Goal: Task Accomplishment & Management: Manage account settings

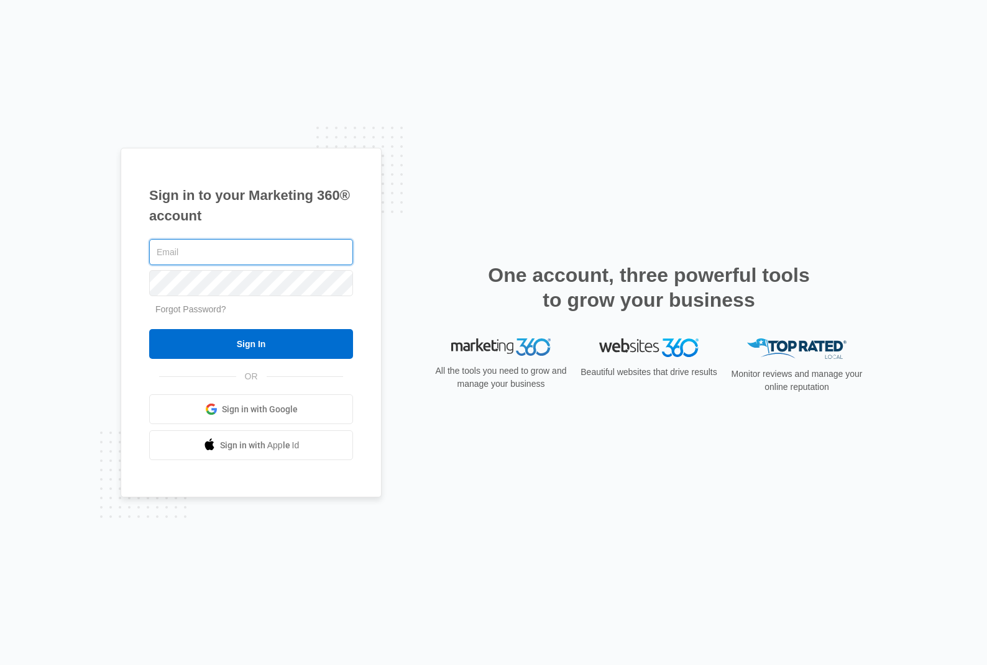
type input "[PERSON_NAME][EMAIL_ADDRESS][DOMAIN_NAME]"
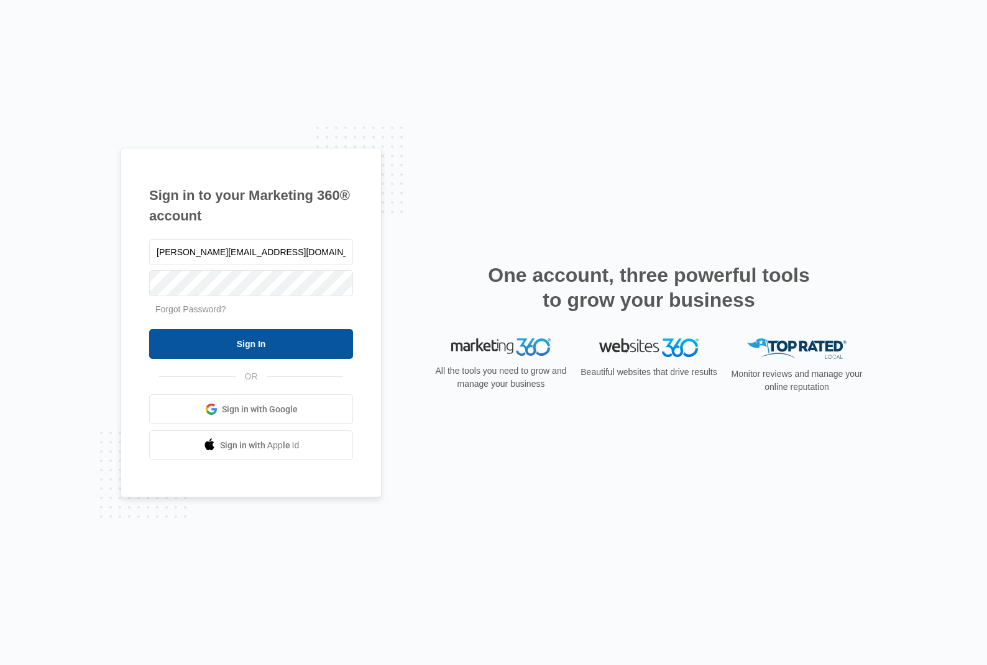
click at [235, 342] on input "Sign In" at bounding box center [251, 344] width 204 height 30
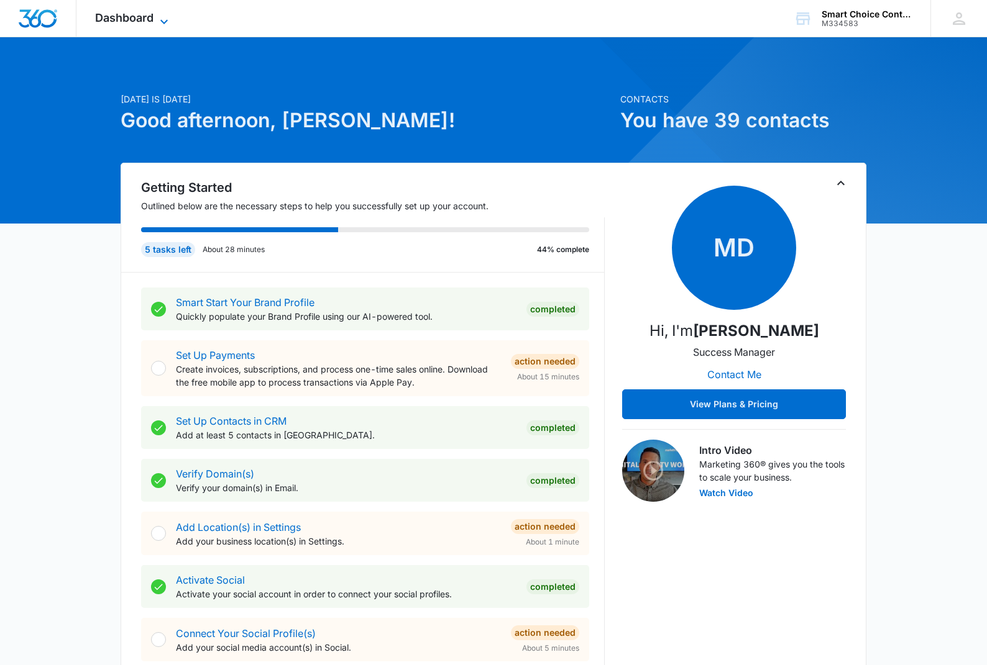
click at [164, 19] on icon at bounding box center [164, 21] width 15 height 15
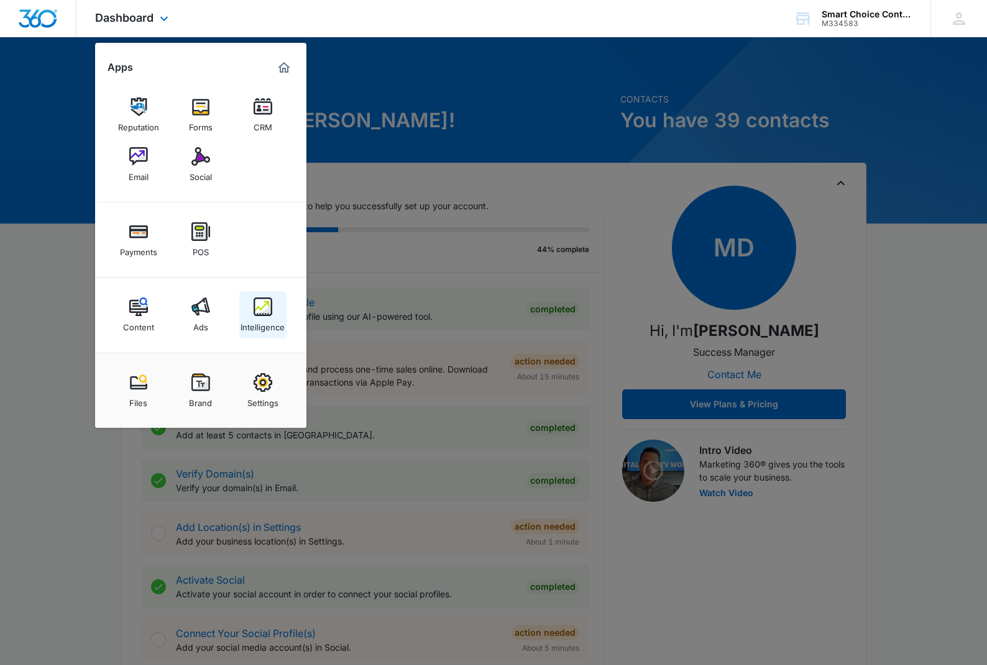
click at [260, 303] on img at bounding box center [262, 307] width 19 height 19
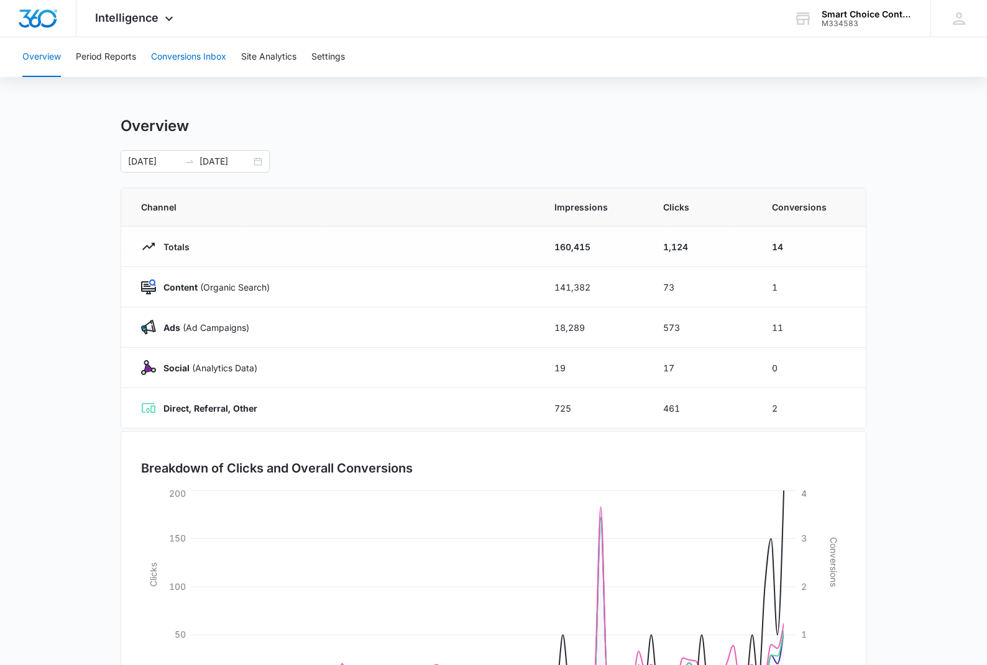
click at [194, 60] on button "Conversions Inbox" at bounding box center [188, 57] width 75 height 40
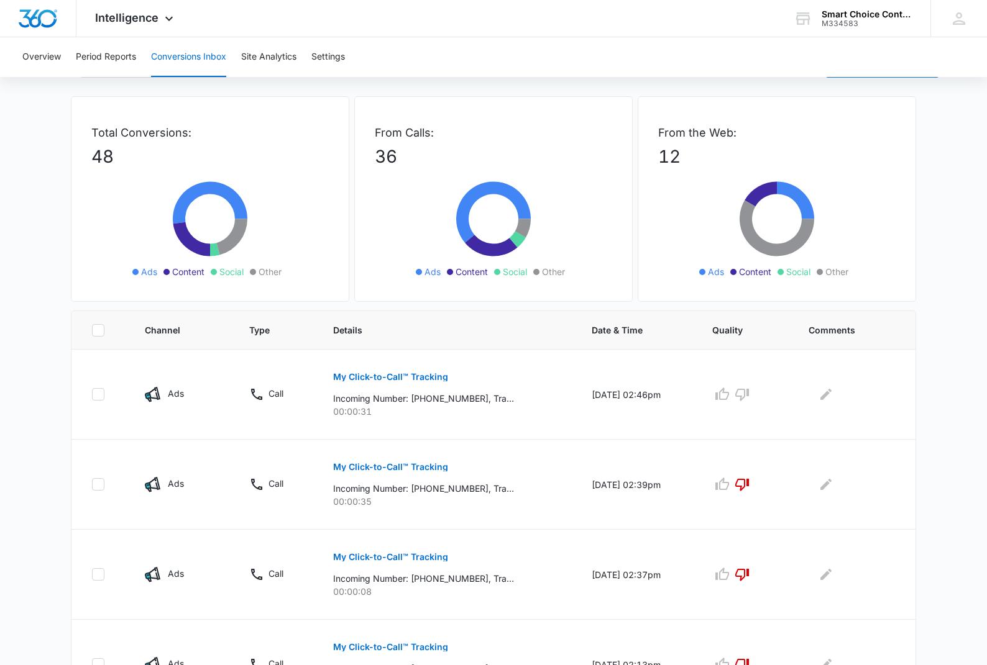
scroll to position [40, 0]
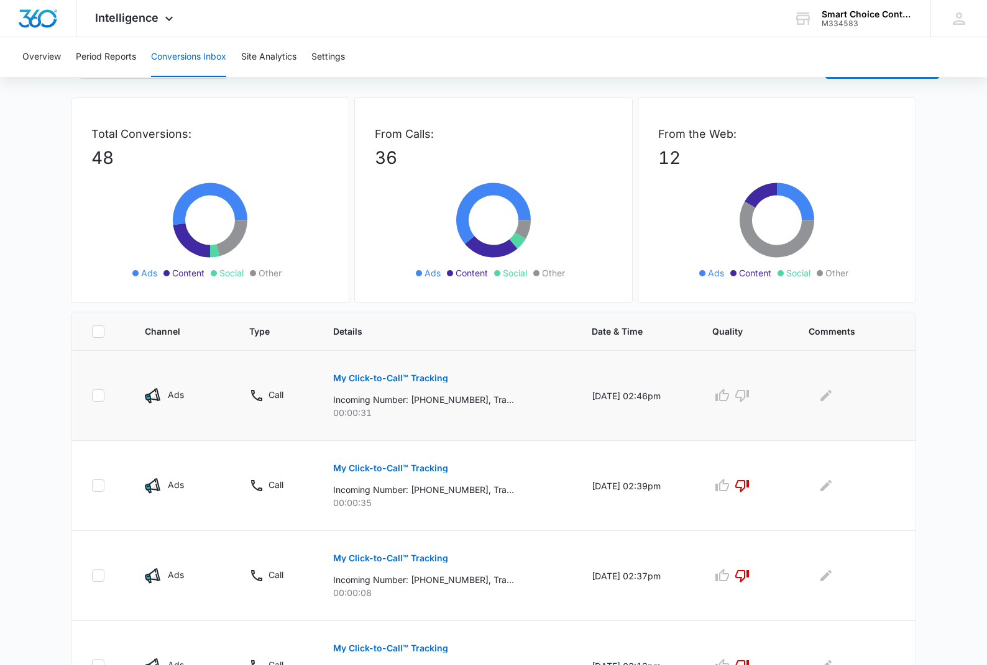
click at [453, 402] on p "Incoming Number: [PHONE_NUMBER], Tracking Number: [PHONE_NUMBER], Ring To: [PHO…" at bounding box center [423, 399] width 181 height 13
click at [409, 380] on p "My Click-to-Call™ Tracking" at bounding box center [390, 378] width 115 height 9
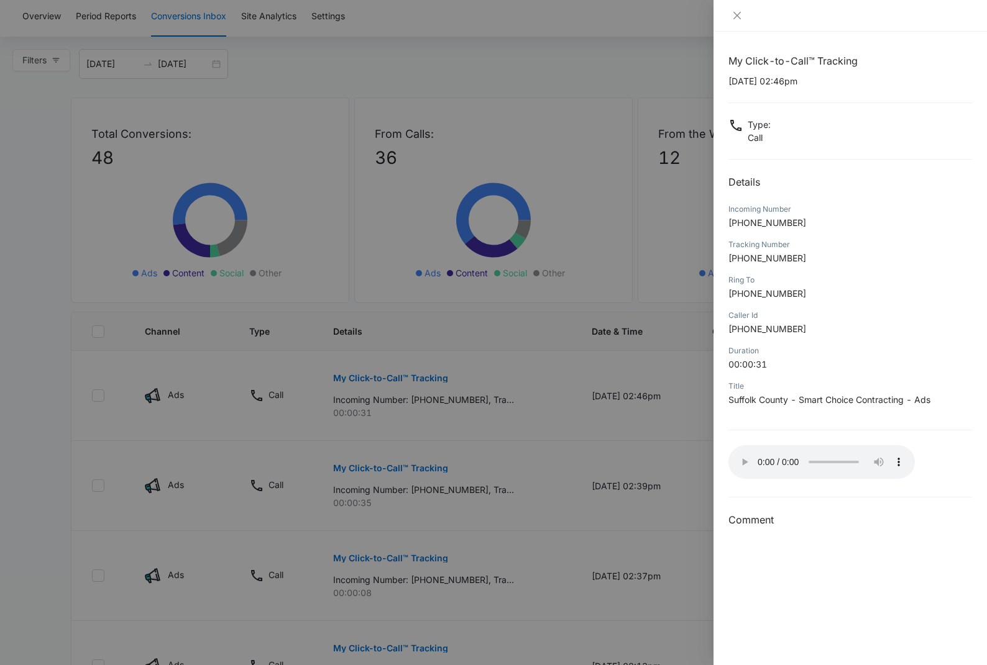
click at [743, 457] on audio "Your browser does not support the audio tag." at bounding box center [821, 462] width 186 height 34
click at [735, 21] on button "Close" at bounding box center [736, 15] width 17 height 11
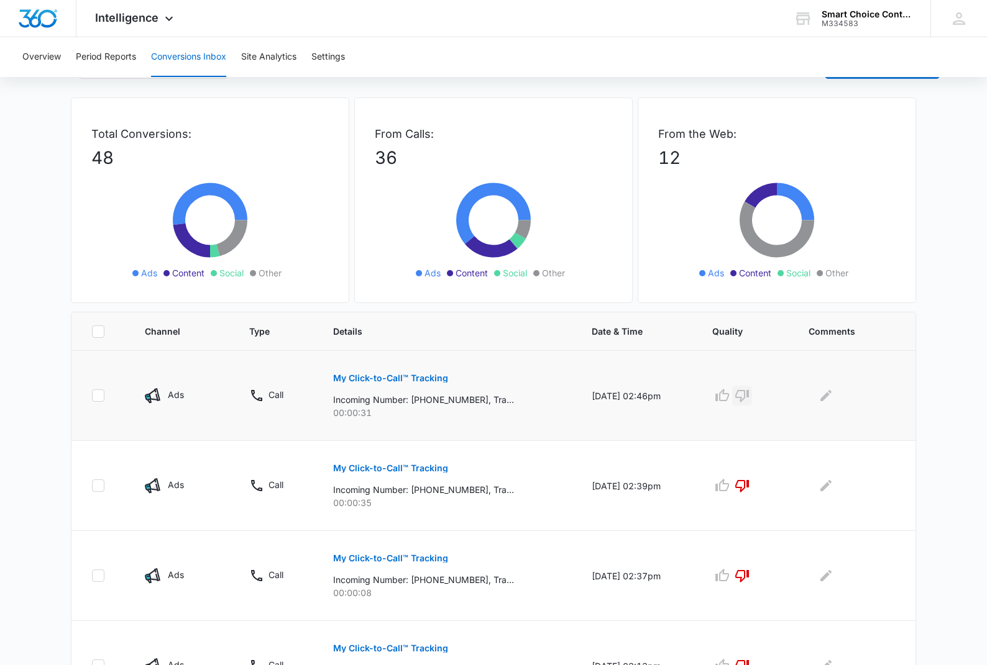
click at [749, 399] on icon "button" at bounding box center [742, 396] width 14 height 12
click at [829, 398] on icon "Edit Comments" at bounding box center [825, 395] width 11 height 11
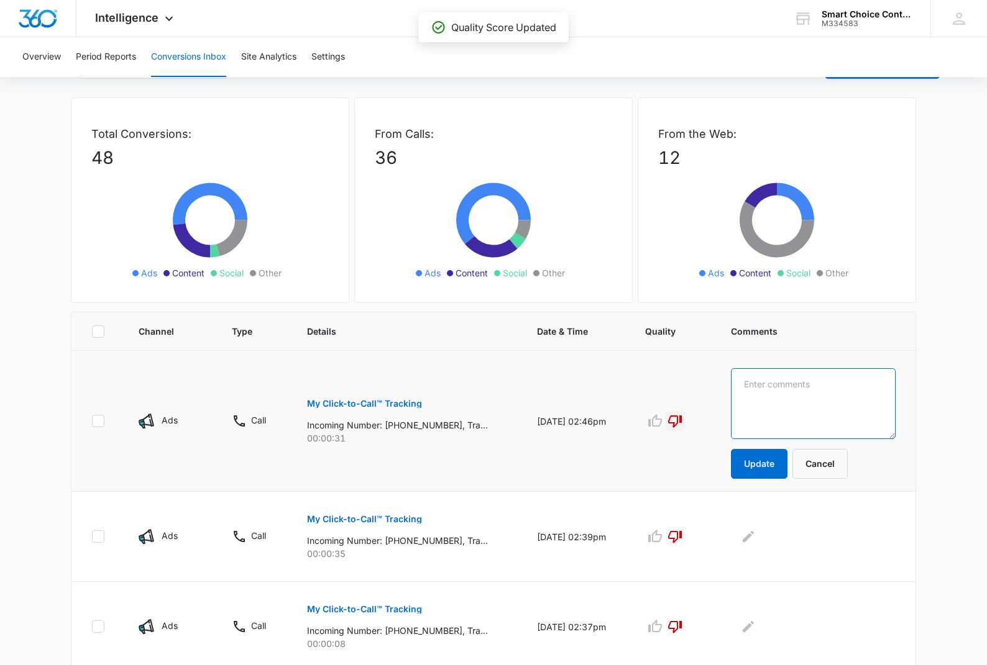
click at [800, 394] on textarea at bounding box center [813, 403] width 165 height 71
type textarea "Wrong Number"
click at [760, 467] on button "Update" at bounding box center [759, 464] width 57 height 30
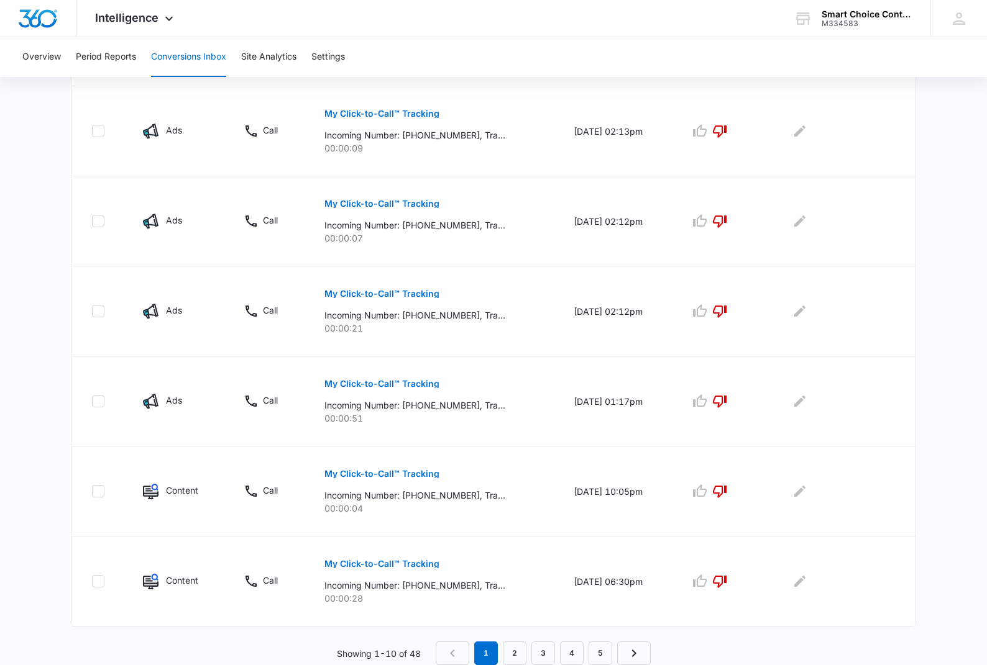
scroll to position [665, 0]
click at [510, 654] on link "2" at bounding box center [515, 654] width 24 height 24
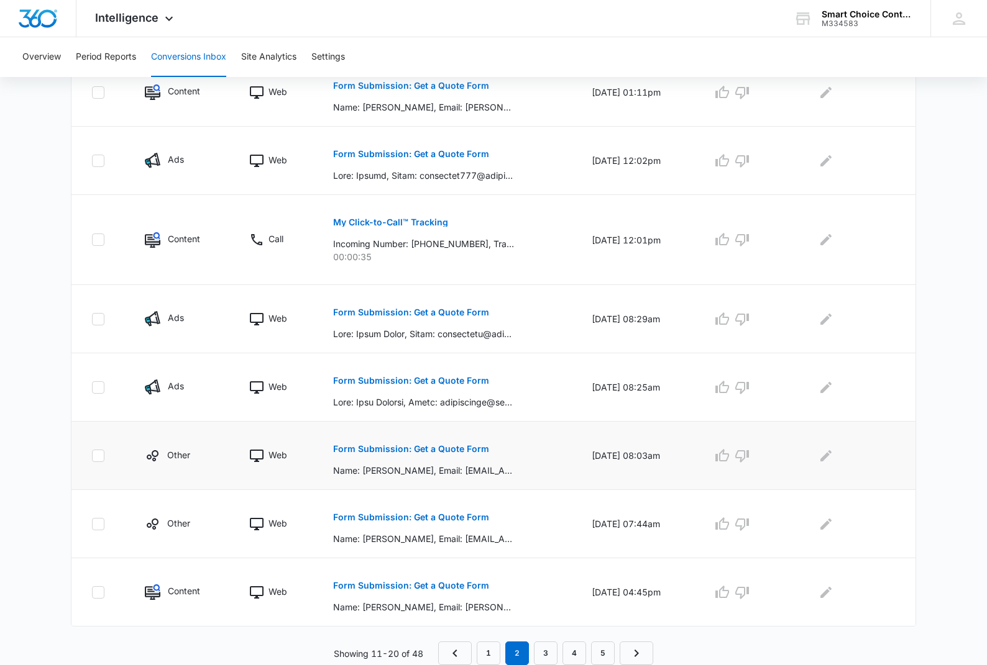
scroll to position [513, 0]
click at [545, 647] on link "3" at bounding box center [546, 654] width 24 height 24
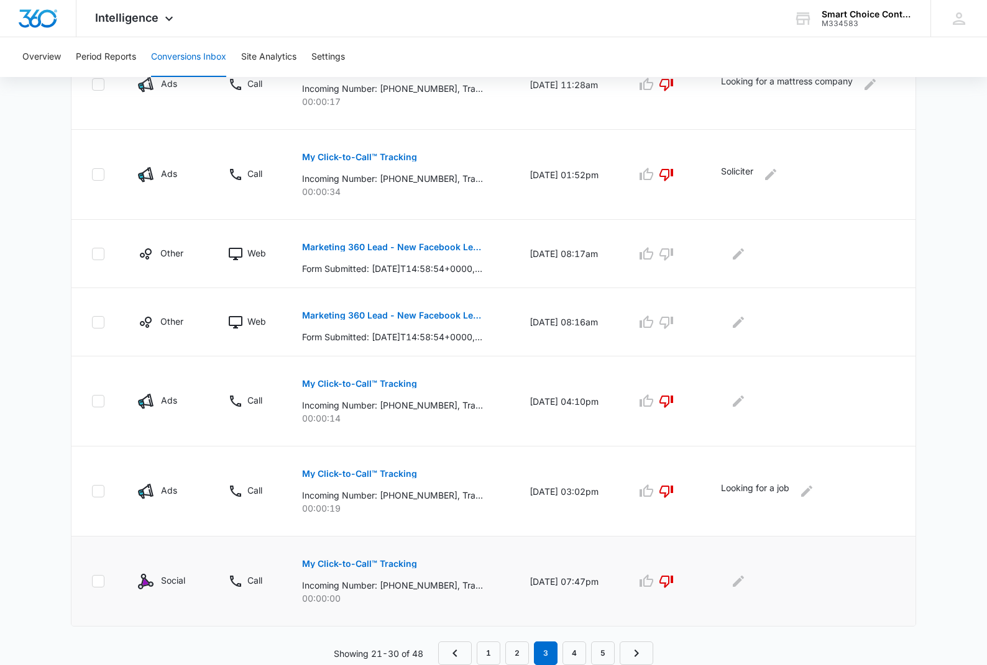
scroll to position [557, 0]
click at [568, 647] on link "4" at bounding box center [574, 654] width 24 height 24
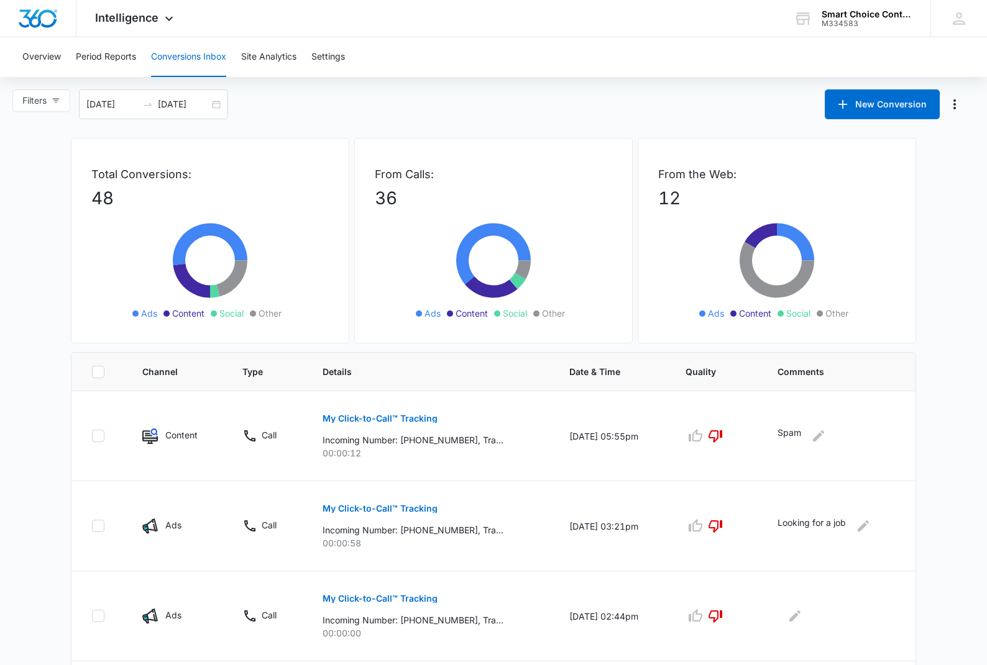
scroll to position [0, 0]
